Goal: Check status: Check status

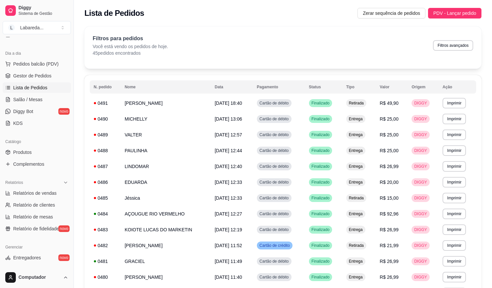
scroll to position [66, 0]
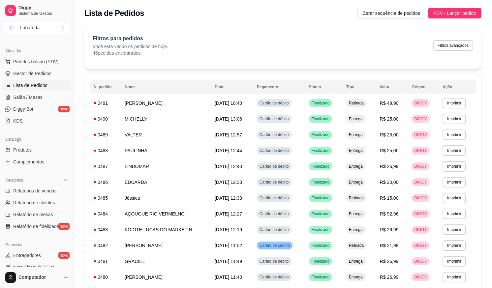
click at [29, 82] on span "Lista de Pedidos" at bounding box center [30, 85] width 34 height 7
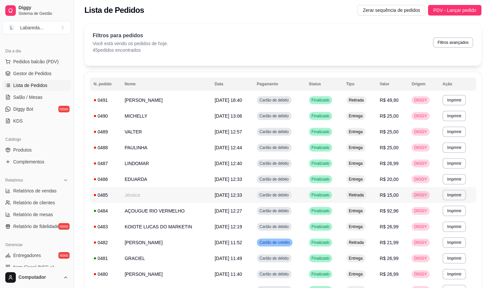
scroll to position [0, 0]
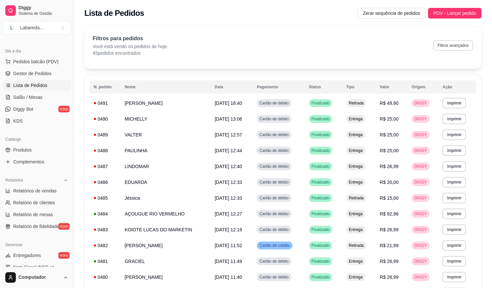
click at [459, 46] on button "Filtros avançados" at bounding box center [453, 45] width 40 height 11
select select "0"
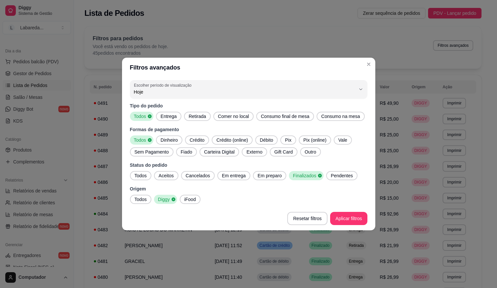
drag, startPoint x: 162, startPoint y: 76, endPoint x: 176, endPoint y: 103, distance: 30.4
click at [162, 77] on header "Filtros avançados" at bounding box center [248, 68] width 253 height 20
click at [177, 101] on div "0 Escolher período de visualização Hoje Ontem 7 dias 15 dias 30 dias 45 dias Cu…" at bounding box center [248, 141] width 253 height 129
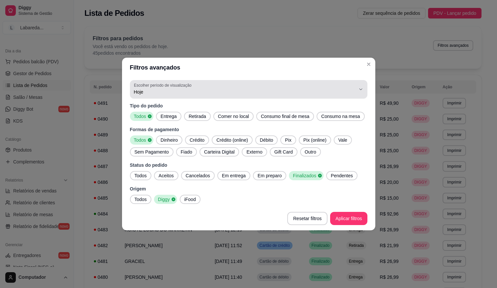
click at [176, 91] on span "Hoje" at bounding box center [244, 92] width 221 height 7
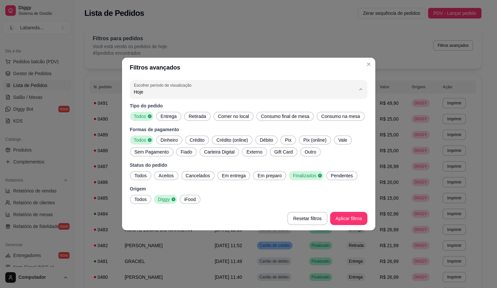
click at [178, 118] on span "Ontem" at bounding box center [244, 118] width 211 height 6
type input "1"
select select "1"
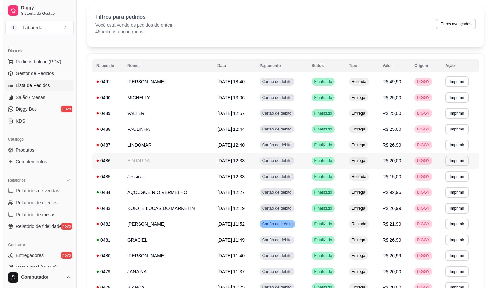
scroll to position [33, 0]
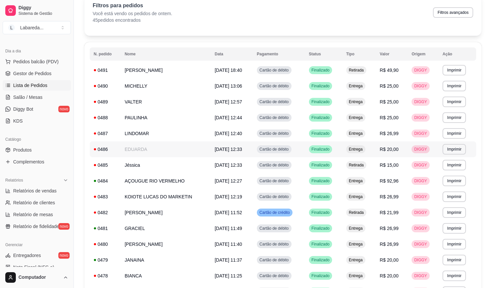
click at [238, 151] on span "[DATE] 12:33" at bounding box center [227, 149] width 27 height 5
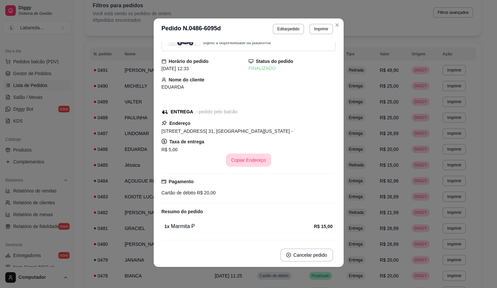
scroll to position [0, 0]
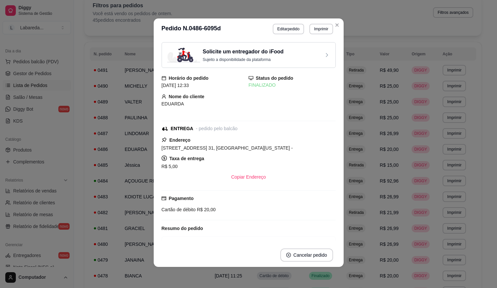
click at [217, 95] on div "Nome do cliente [PERSON_NAME]" at bounding box center [204, 100] width 87 height 14
click at [266, 81] on div "Status do pedido FINALIZADO" at bounding box center [291, 81] width 87 height 14
click at [257, 60] on p "Sujeito a disponibilidade da plataforma" at bounding box center [243, 59] width 81 height 5
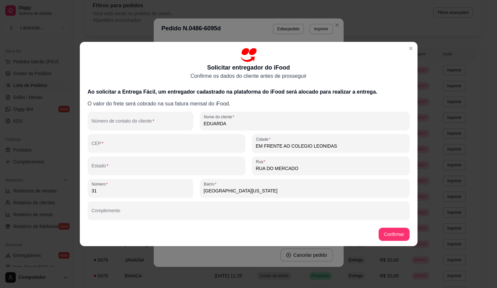
drag, startPoint x: 428, startPoint y: 207, endPoint x: -31, endPoint y: 288, distance: 465.7
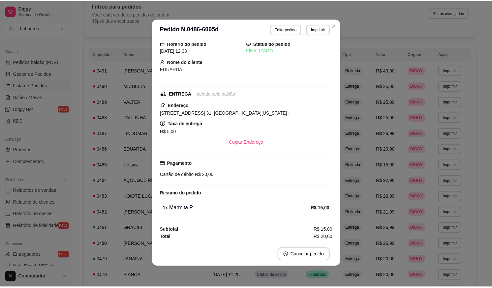
scroll to position [35, 0]
